Goal: Information Seeking & Learning: Learn about a topic

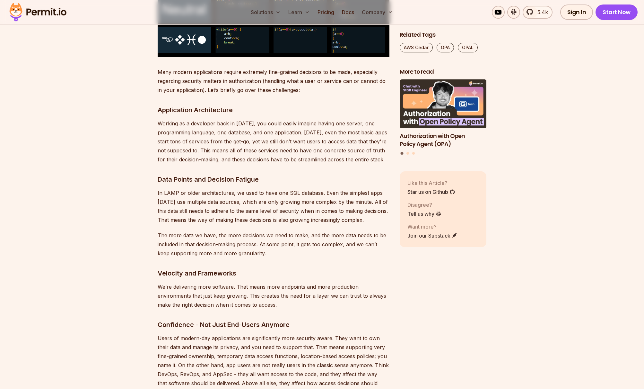
scroll to position [833, 0]
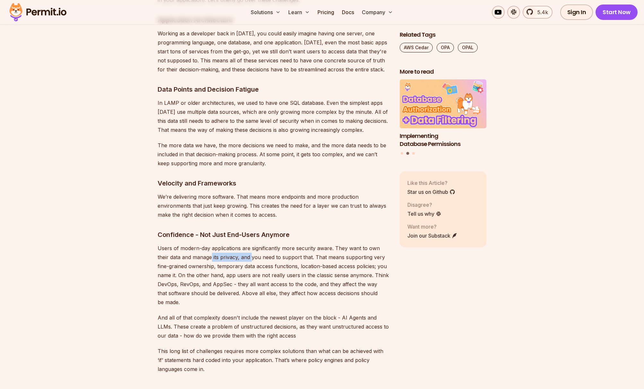
drag, startPoint x: 211, startPoint y: 246, endPoint x: 252, endPoint y: 247, distance: 41.4
click at [252, 247] on p "Users of modern-day applications are significantly more security aware. They wa…" at bounding box center [274, 274] width 232 height 63
click at [266, 247] on p "Users of modern-day applications are significantly more security aware. They wa…" at bounding box center [274, 274] width 232 height 63
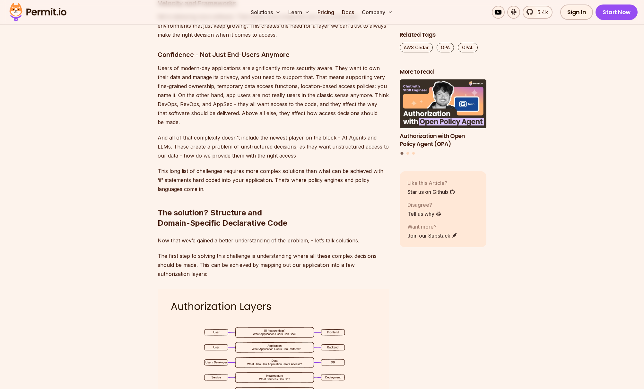
scroll to position [1085, 0]
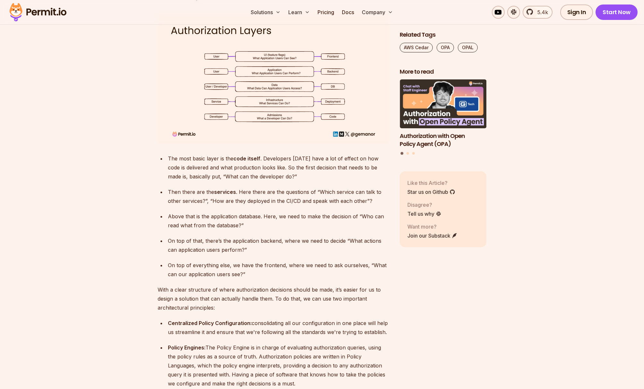
scroll to position [1289, 0]
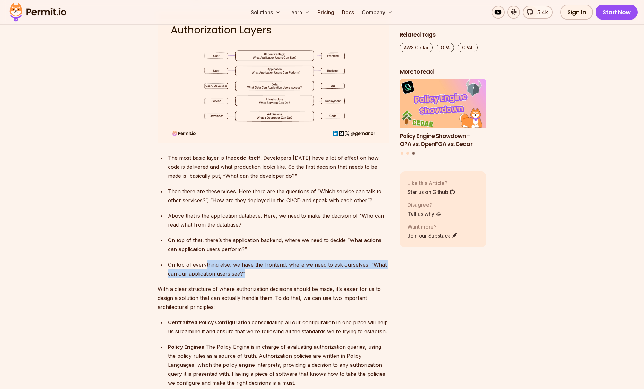
drag, startPoint x: 252, startPoint y: 261, endPoint x: 205, endPoint y: 252, distance: 47.9
click at [205, 260] on div "On top of everything else, we have the frontend, where we need to ask ourselves…" at bounding box center [279, 269] width 222 height 18
click at [239, 263] on div "On top of everything else, we have the frontend, where we need to ask ourselves…" at bounding box center [279, 269] width 222 height 18
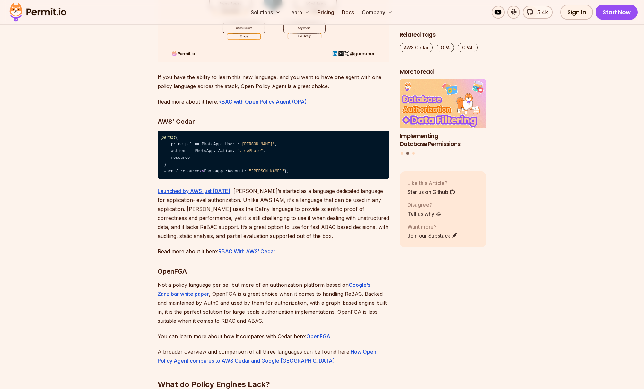
scroll to position [2423, 0]
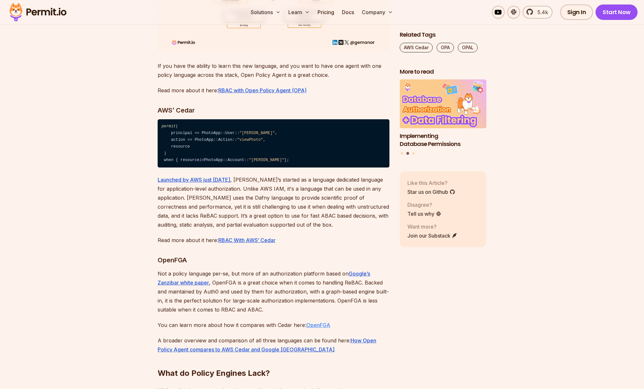
click at [323, 328] on link "OpenFGA" at bounding box center [318, 325] width 24 height 6
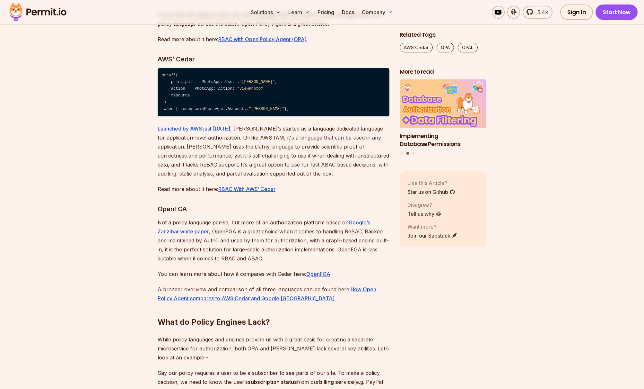
scroll to position [2533, 0]
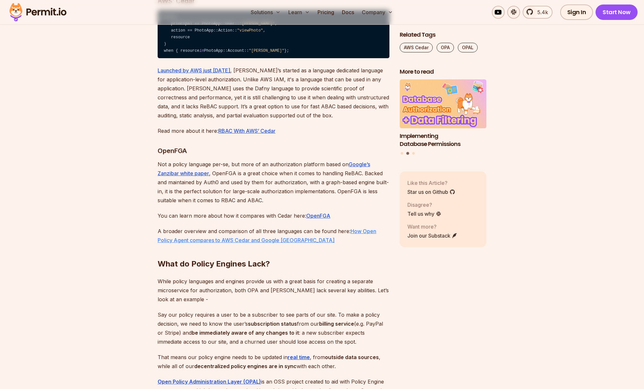
click at [260, 243] on link "How Open Policy Agent compares to AWS Cedar and Google [GEOGRAPHIC_DATA]" at bounding box center [267, 235] width 219 height 15
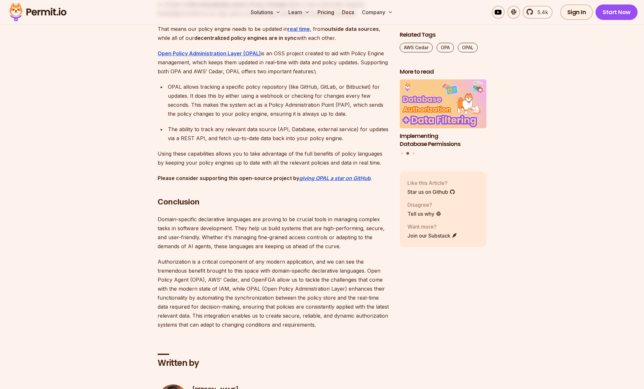
scroll to position [2936, 0]
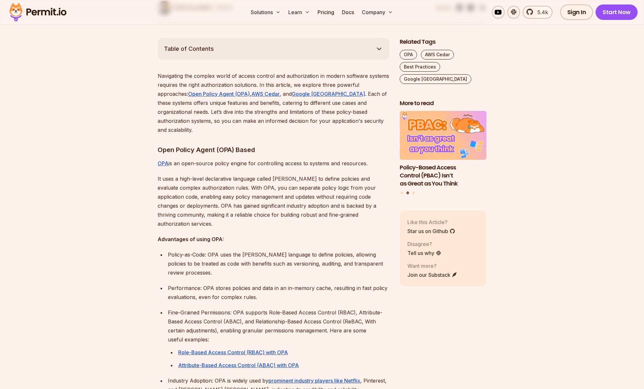
scroll to position [343, 0]
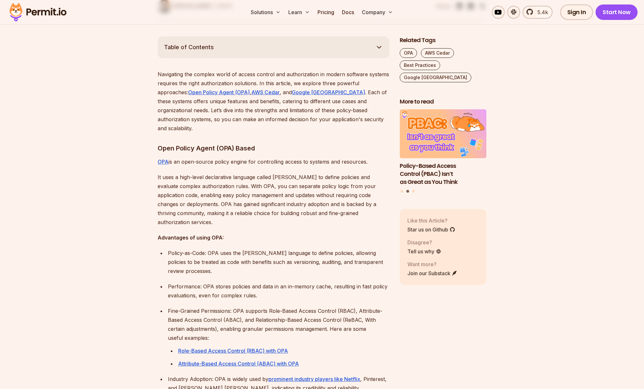
drag, startPoint x: 134, startPoint y: 158, endPoint x: 124, endPoint y: 153, distance: 11.1
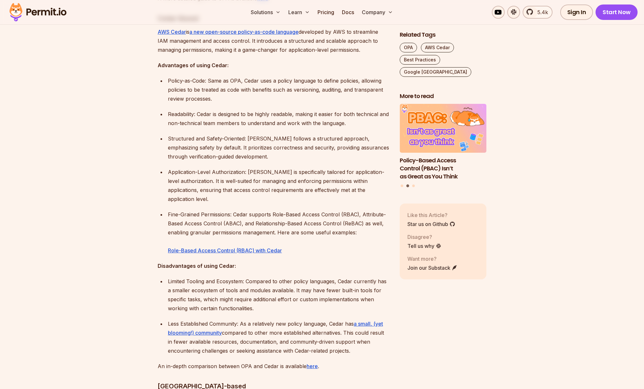
scroll to position [947, 0]
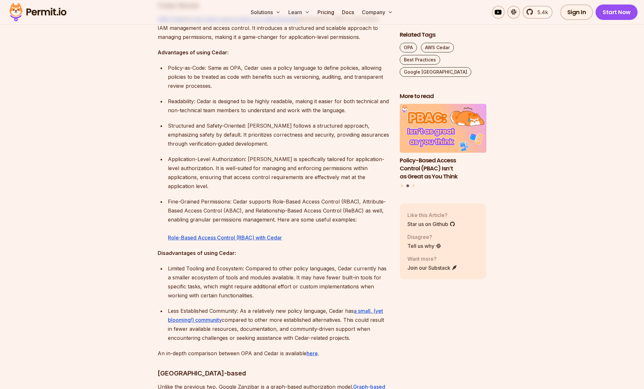
click at [445, 359] on div "Related Tags OPA AWS Cedar Best Practices Google Zanzibar More to read Policy-B…" at bounding box center [443, 204] width 87 height 1544
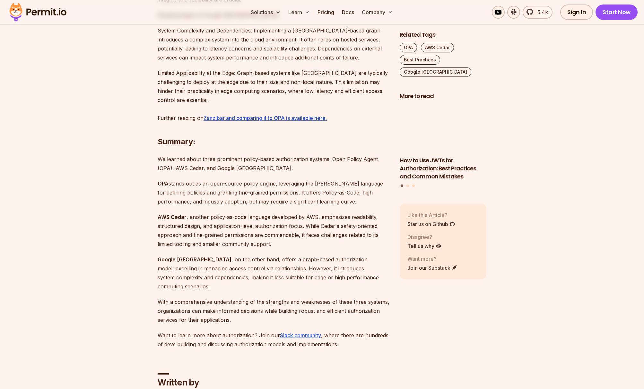
scroll to position [1447, 0]
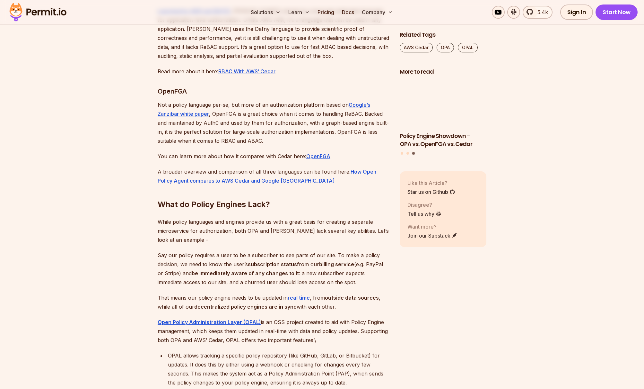
scroll to position [2593, 0]
